Goal: Task Accomplishment & Management: Manage account settings

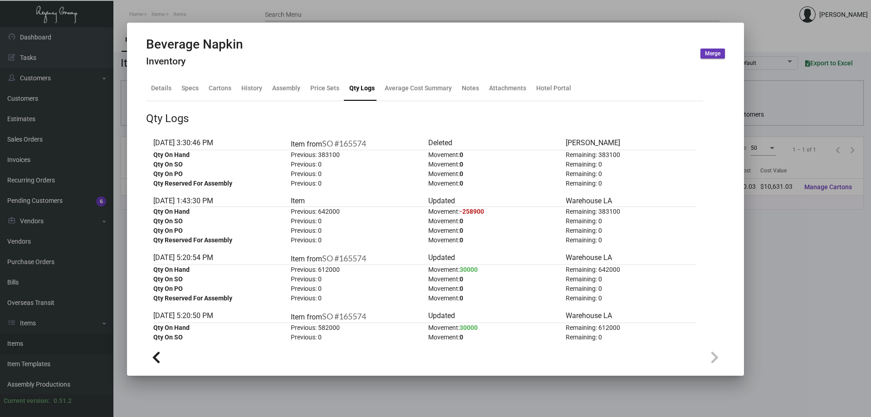
scroll to position [237, 0]
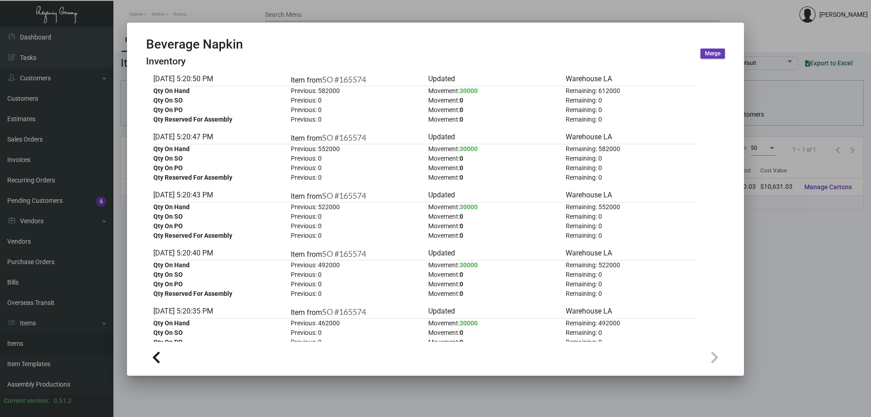
click at [194, 11] on div at bounding box center [435, 208] width 871 height 417
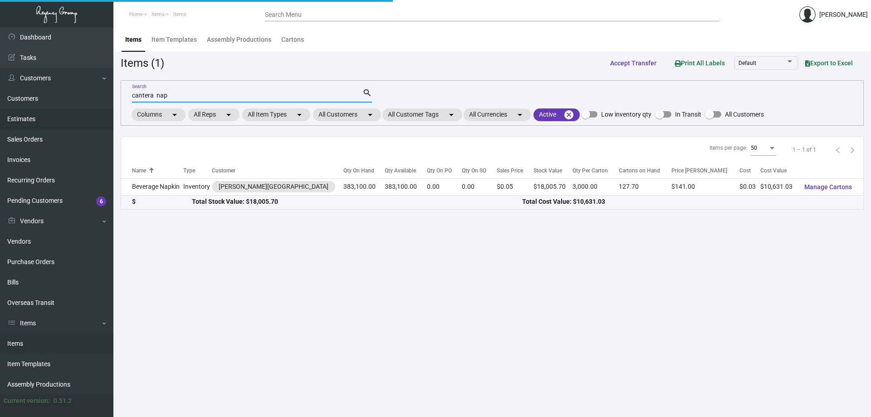
drag, startPoint x: 190, startPoint y: 97, endPoint x: 0, endPoint y: 118, distance: 191.6
click at [0, 118] on div "Dashboard Dashboard Tasks Customers Customers Estimates Sales Orders Invoices R…" at bounding box center [435, 221] width 871 height 389
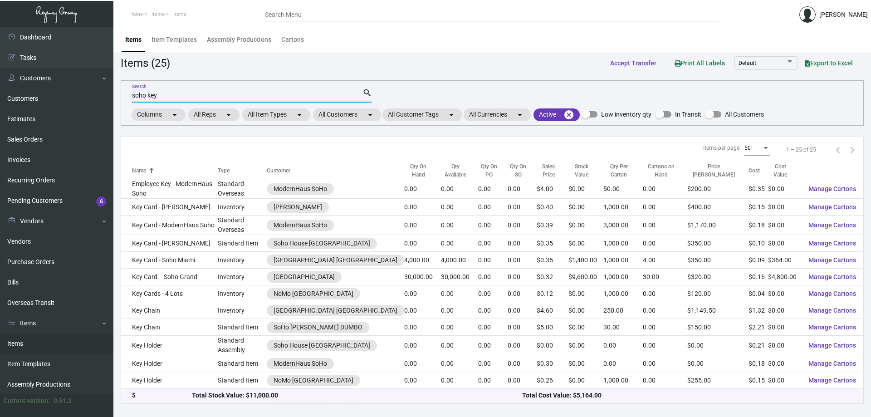
type input "soho key"
click at [202, 150] on div "Items per page: 50 1 – 25 of 25" at bounding box center [492, 150] width 742 height 26
click at [555, 117] on mat-chip "Active cancel" at bounding box center [556, 114] width 46 height 13
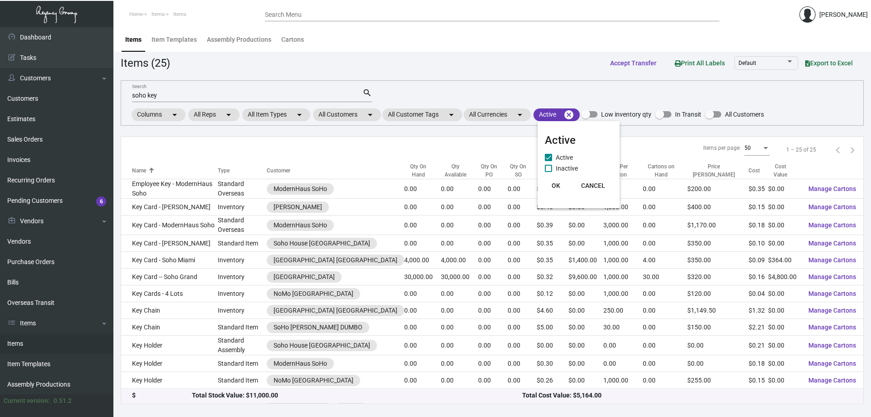
click at [558, 168] on span "Inactive" at bounding box center [566, 168] width 22 height 11
click at [548, 172] on input "Inactive" at bounding box center [548, 172] width 0 height 0
checkbox input "true"
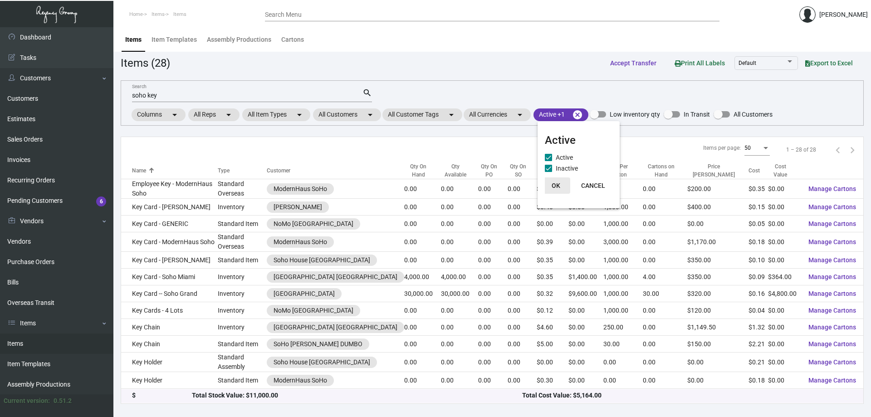
click at [552, 184] on button "OK" at bounding box center [555, 185] width 29 height 16
click at [568, 113] on mat-chip "Active +1 cancel" at bounding box center [560, 114] width 55 height 13
click at [567, 168] on span "Inactive" at bounding box center [566, 168] width 22 height 11
click at [548, 172] on input "Inactive" at bounding box center [548, 172] width 0 height 0
checkbox input "false"
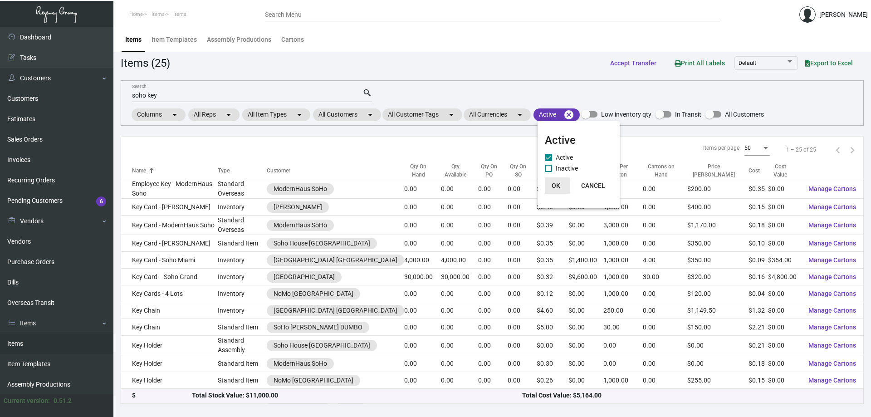
click at [560, 181] on button "OK" at bounding box center [555, 185] width 29 height 16
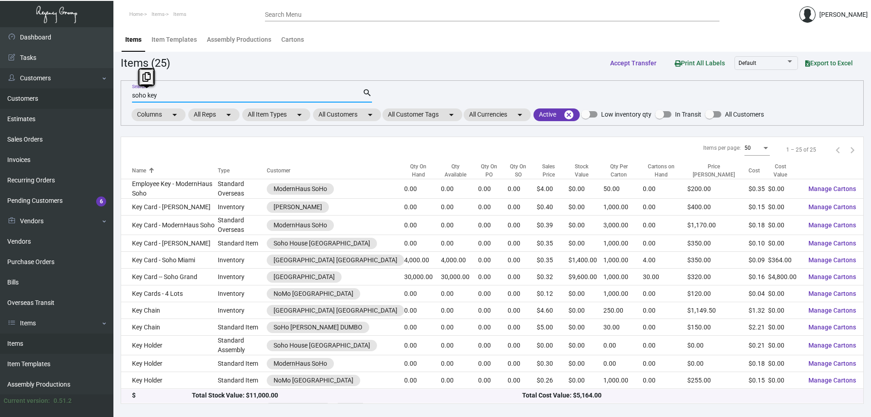
drag, startPoint x: 160, startPoint y: 95, endPoint x: 58, endPoint y: 89, distance: 102.2
click at [59, 90] on div "Dashboard Dashboard Tasks Customers Customers Estimates Sales Orders Invoices R…" at bounding box center [435, 221] width 871 height 389
